Goal: Transaction & Acquisition: Obtain resource

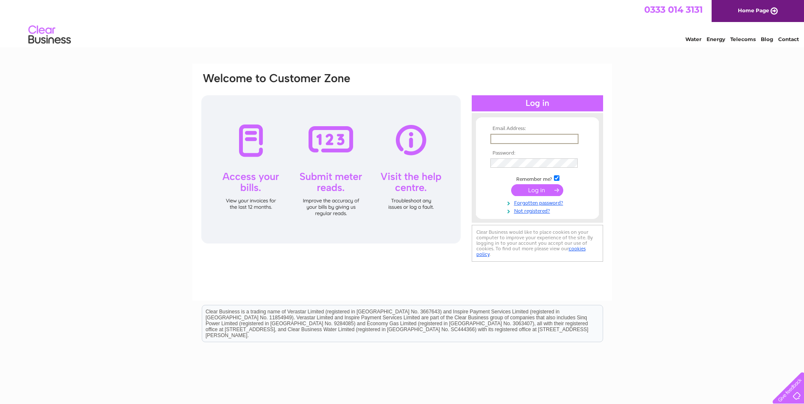
click at [514, 137] on input "text" at bounding box center [534, 139] width 88 height 10
click at [546, 141] on input "text" at bounding box center [533, 138] width 87 height 9
type input "eileenlauter@justemploymentlaw.co.uk"
click at [511, 184] on input "submit" at bounding box center [537, 190] width 52 height 12
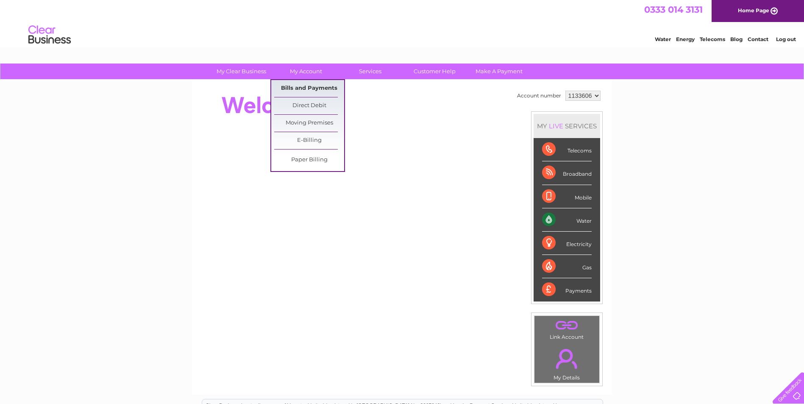
click at [295, 88] on link "Bills and Payments" at bounding box center [309, 88] width 70 height 17
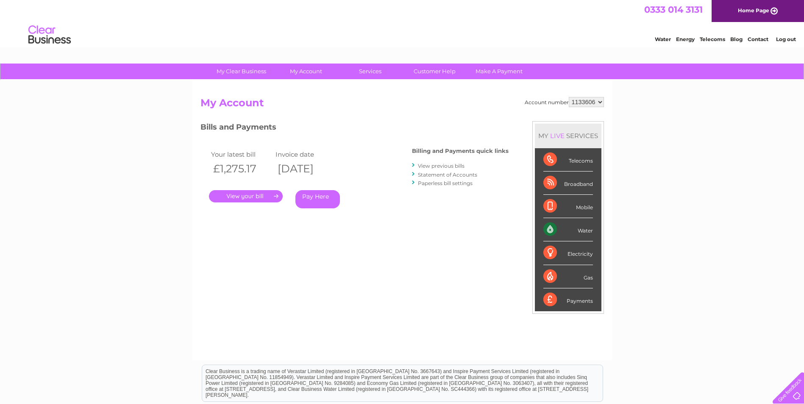
click at [244, 194] on link "." at bounding box center [246, 196] width 74 height 12
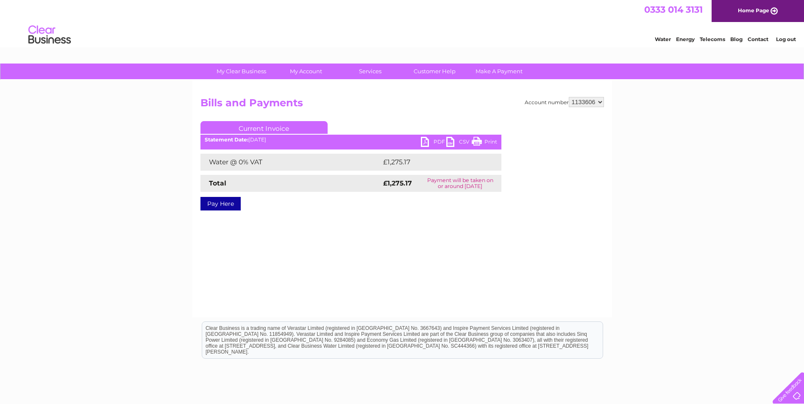
click at [435, 142] on link "PDF" at bounding box center [433, 143] width 25 height 12
click at [418, 73] on link "Customer Help" at bounding box center [434, 72] width 70 height 16
